Goal: Find specific page/section: Find specific page/section

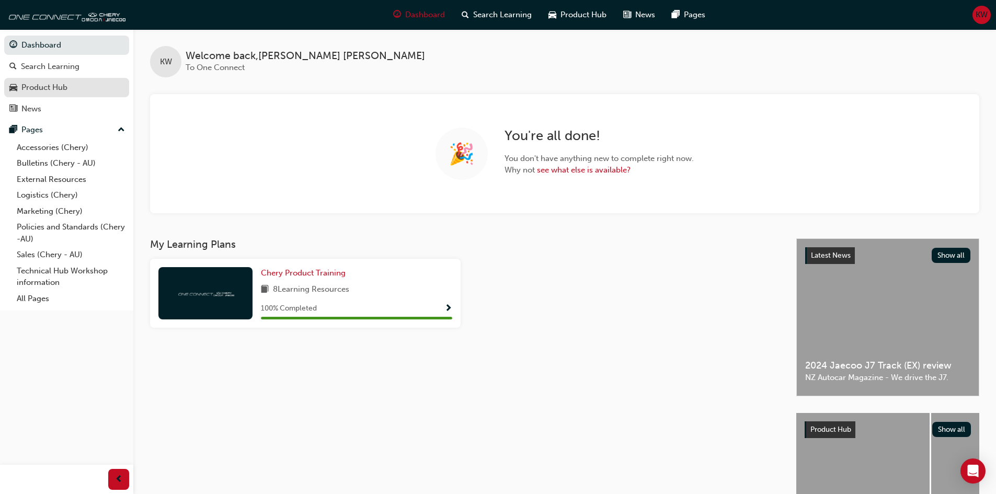
click at [42, 87] on div "Product Hub" at bounding box center [44, 88] width 46 height 12
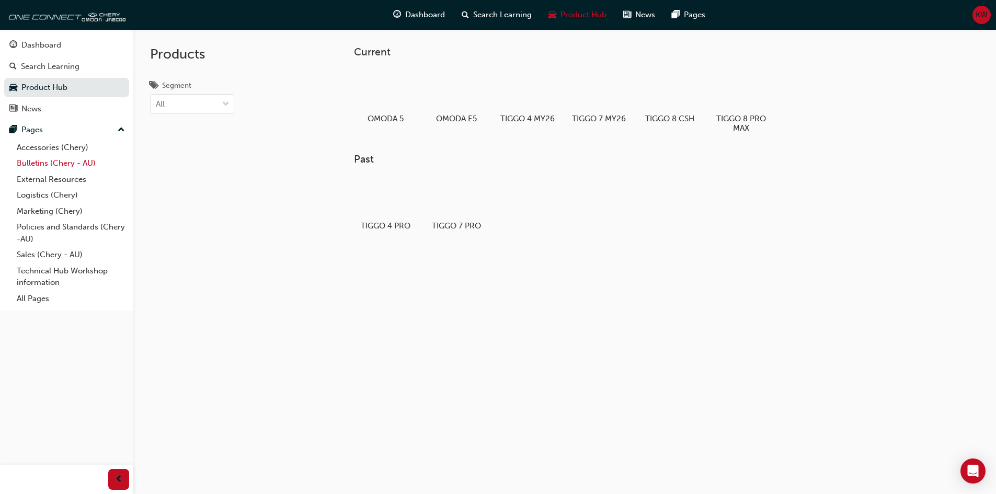
click at [41, 165] on link "Bulletins (Chery - AU)" at bounding box center [71, 163] width 117 height 16
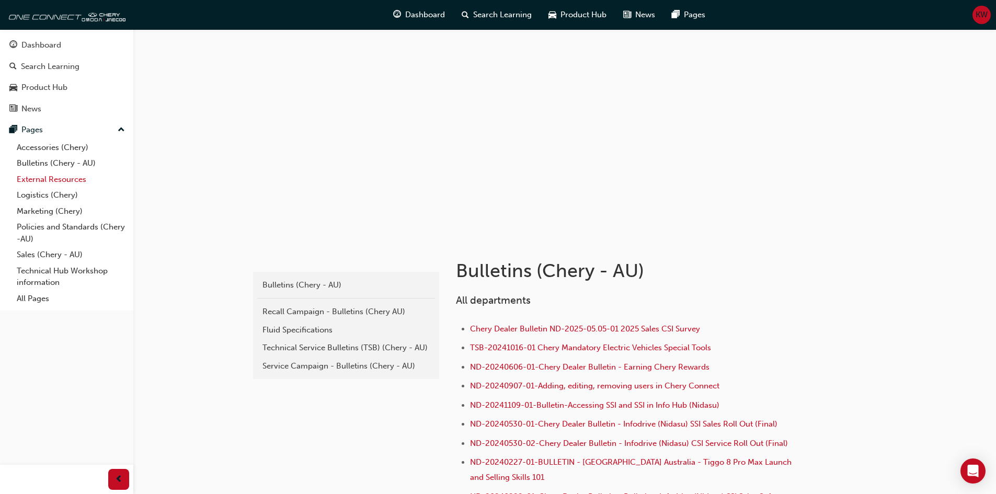
click at [40, 177] on link "External Resources" at bounding box center [71, 179] width 117 height 16
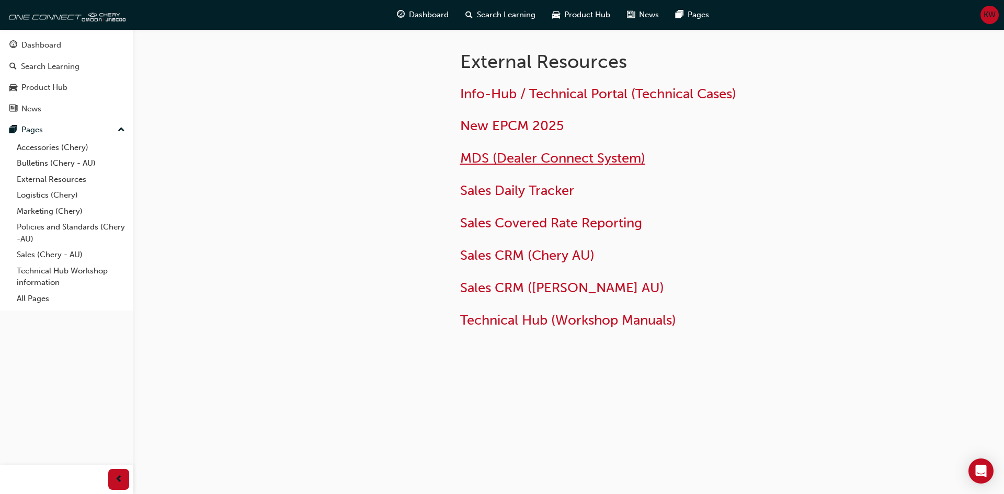
click at [554, 162] on span "MDS (Dealer Connect System)" at bounding box center [552, 158] width 185 height 16
click at [546, 258] on span "Sales CRM (Chery AU)" at bounding box center [527, 255] width 134 height 16
click at [41, 254] on link "Sales (Chery - AU)" at bounding box center [71, 255] width 117 height 16
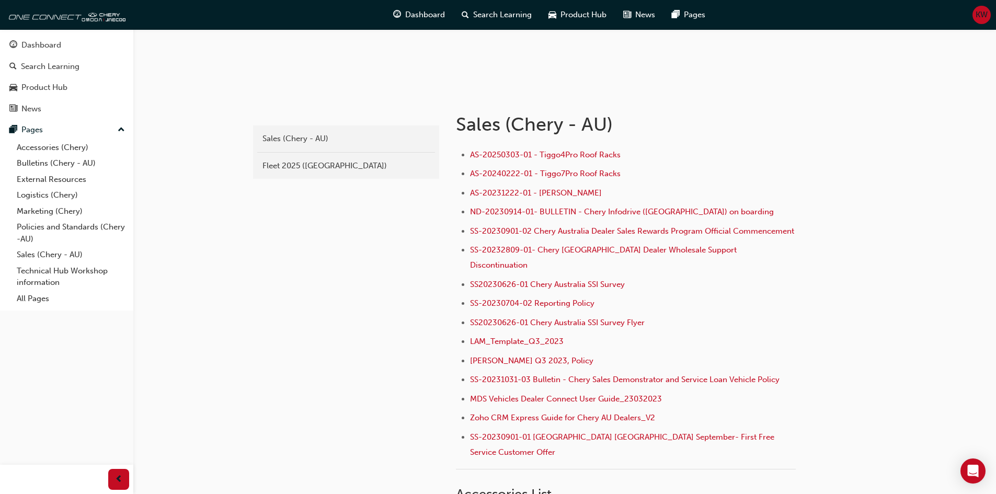
scroll to position [157, 0]
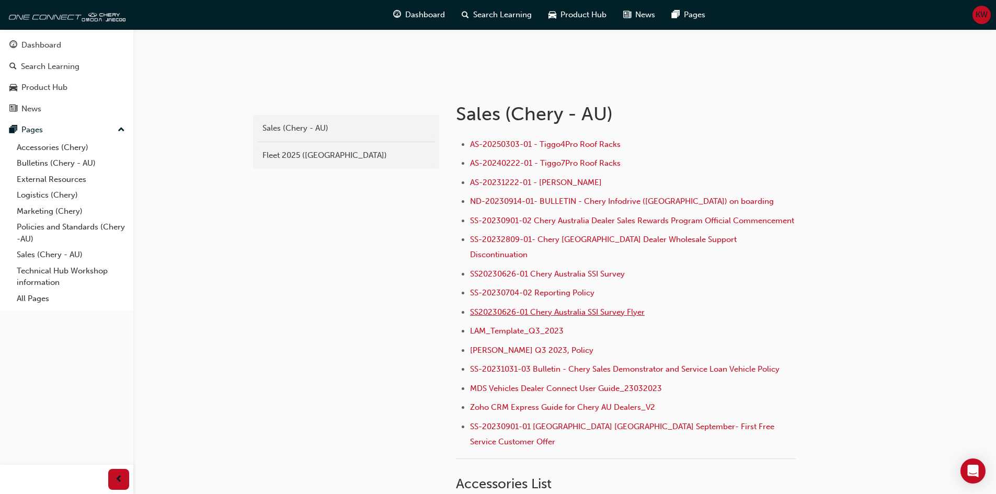
click at [577, 313] on span "SS20230626-01 Chery Australia SSI Survey Flyer" at bounding box center [557, 311] width 175 height 9
